Goal: Task Accomplishment & Management: Use online tool/utility

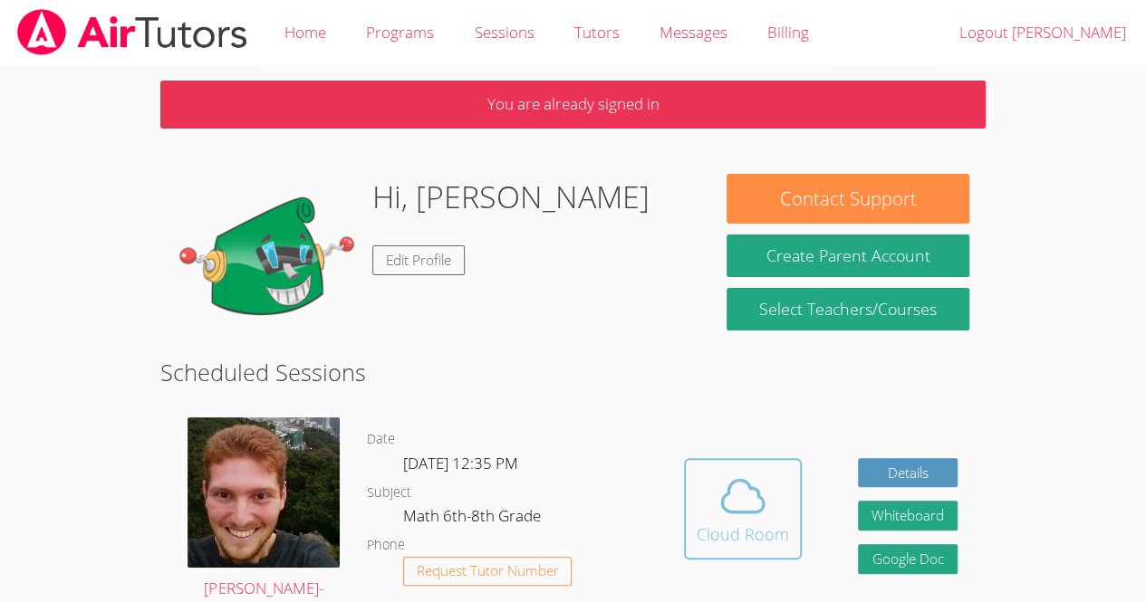
click at [759, 517] on icon at bounding box center [742, 496] width 51 height 51
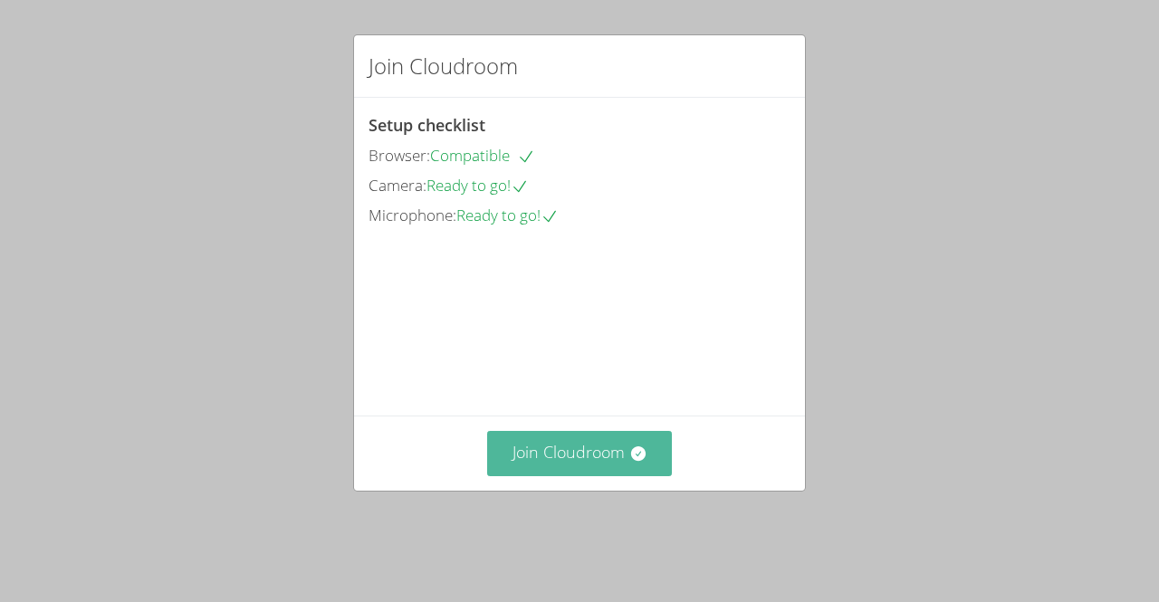
click at [638, 475] on button "Join Cloudroom" at bounding box center [580, 453] width 186 height 44
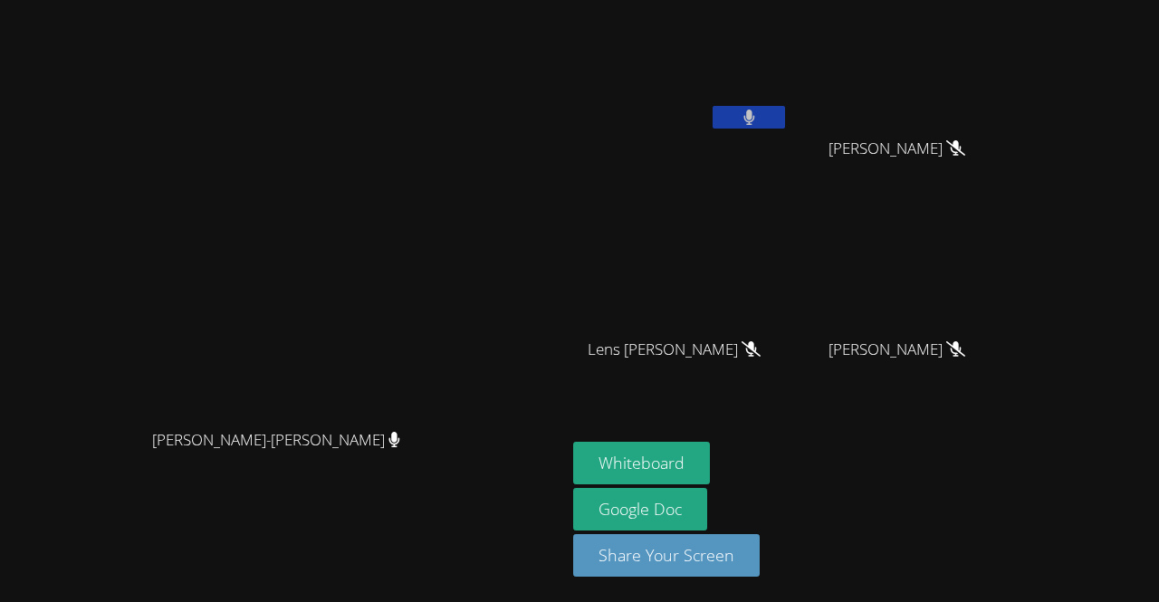
click at [785, 121] on button at bounding box center [749, 117] width 72 height 23
click at [710, 473] on button "Whiteboard" at bounding box center [641, 463] width 137 height 43
